Goal: Task Accomplishment & Management: Manage account settings

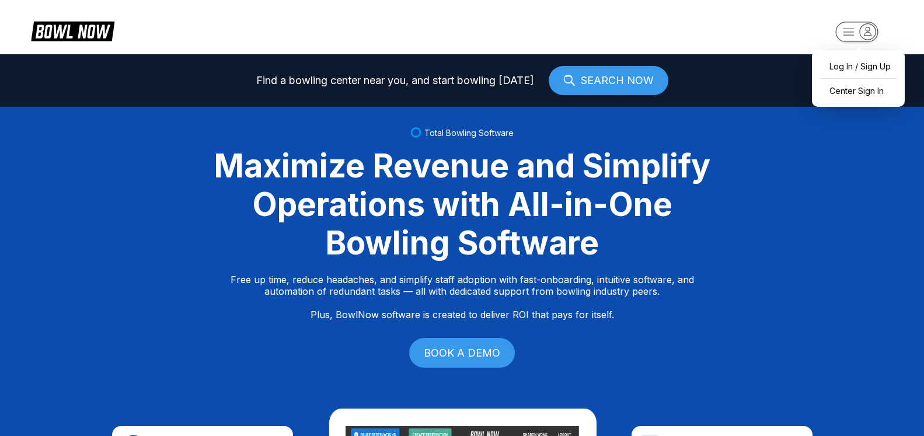
click at [877, 37] on rect "button" at bounding box center [856, 32] width 43 height 20
click at [871, 82] on div "Center Sign In" at bounding box center [858, 91] width 81 height 20
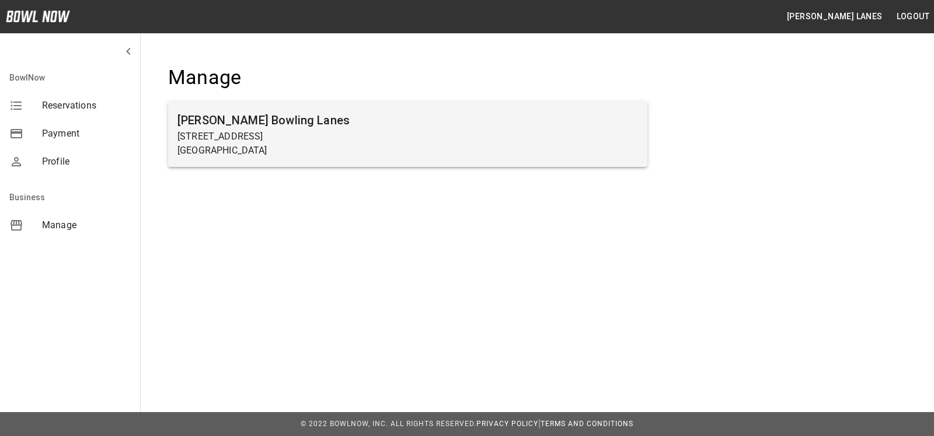
click at [338, 141] on p "[STREET_ADDRESS]" at bounding box center [407, 137] width 461 height 14
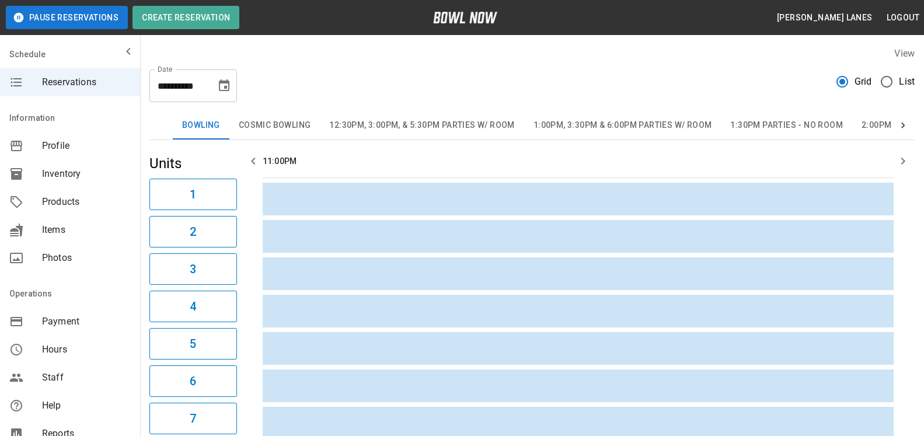
click at [913, 92] on label "List" at bounding box center [895, 81] width 40 height 25
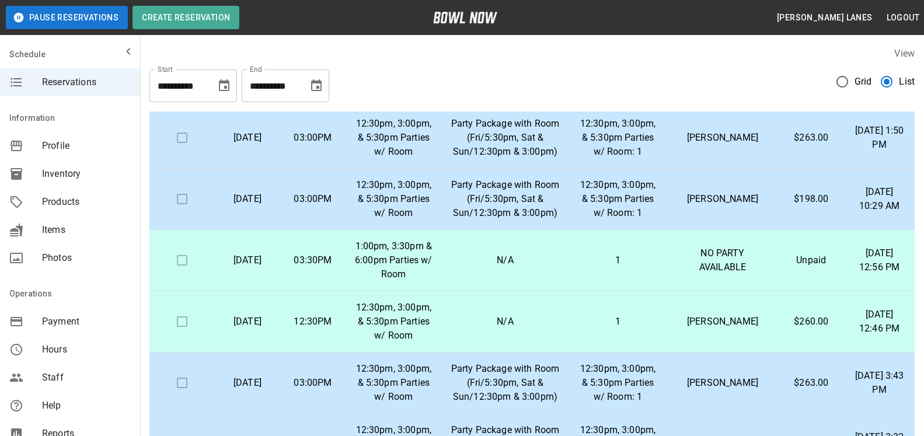
click at [322, 91] on icon "Choose date, selected date is Oct 10, 2025" at bounding box center [316, 86] width 14 height 14
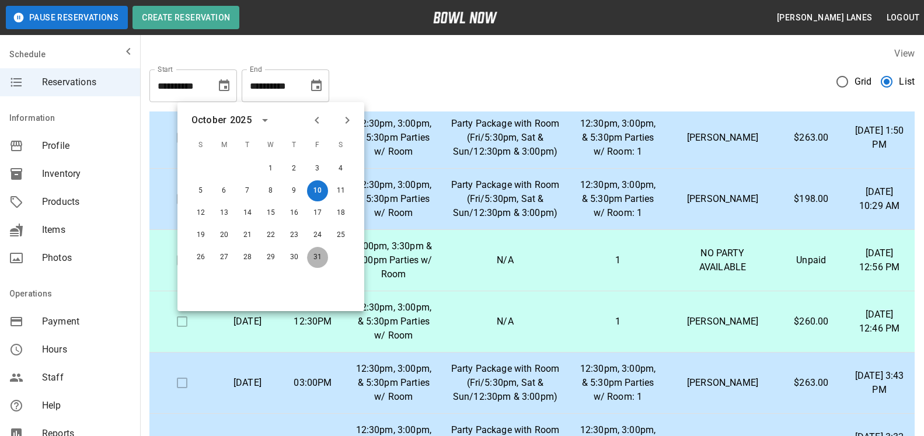
click at [321, 255] on button "31" at bounding box center [317, 257] width 21 height 21
type input "**********"
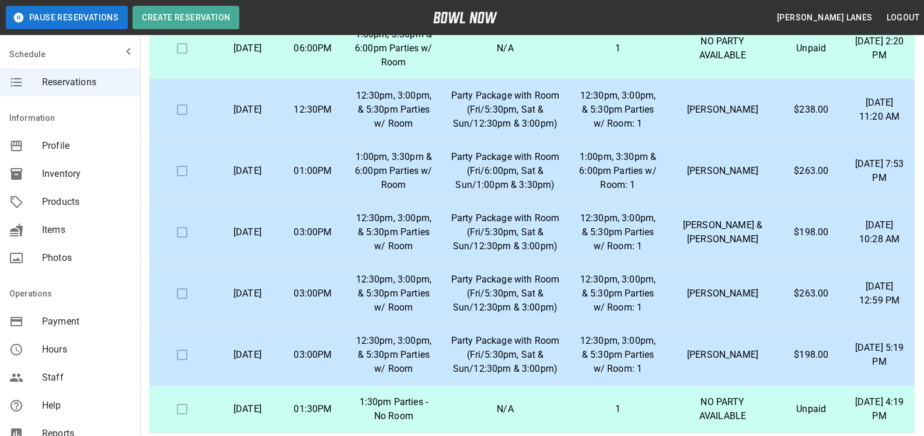
scroll to position [179, 0]
